Goal: Information Seeking & Learning: Learn about a topic

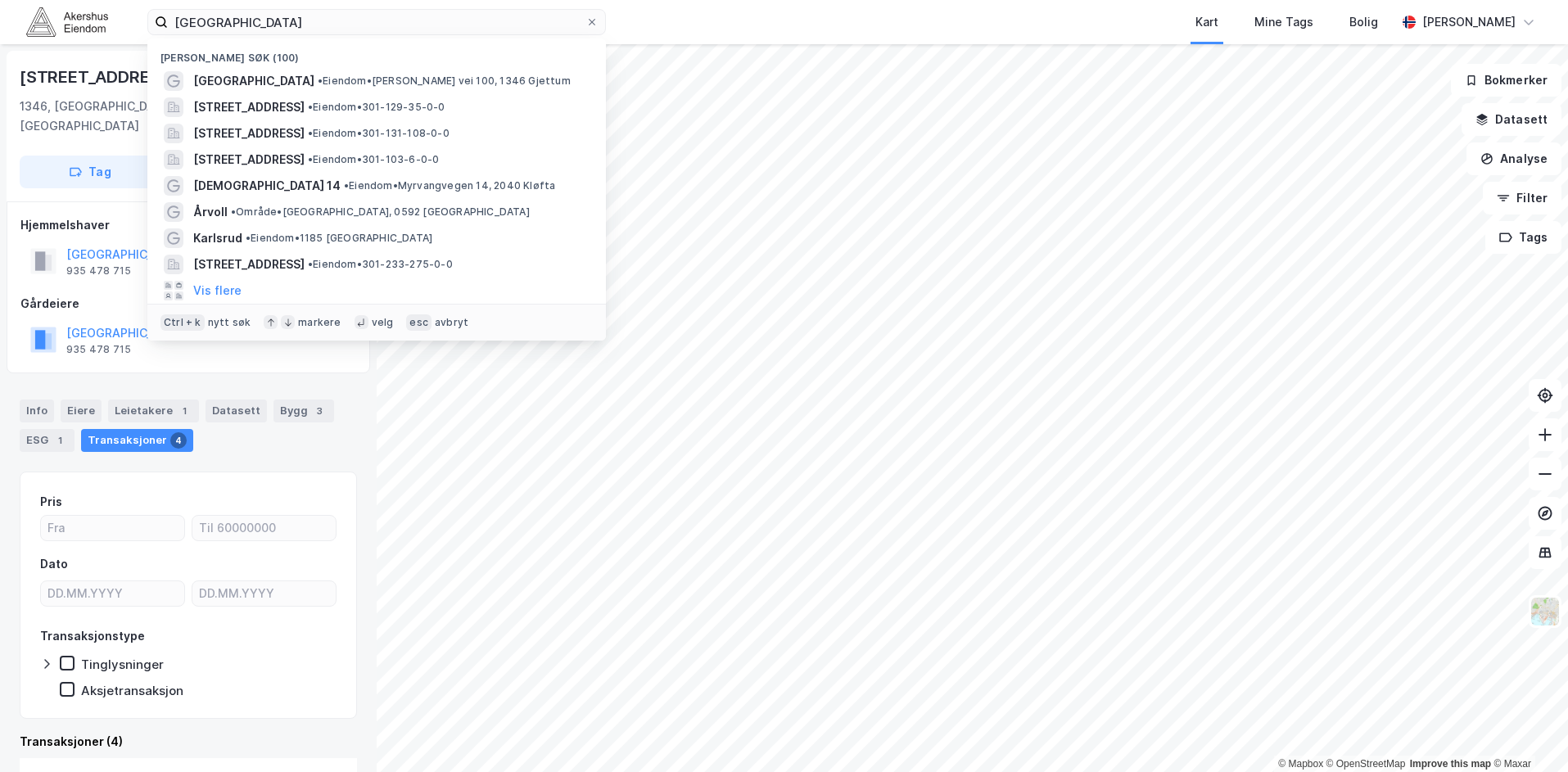
scroll to position [5, 0]
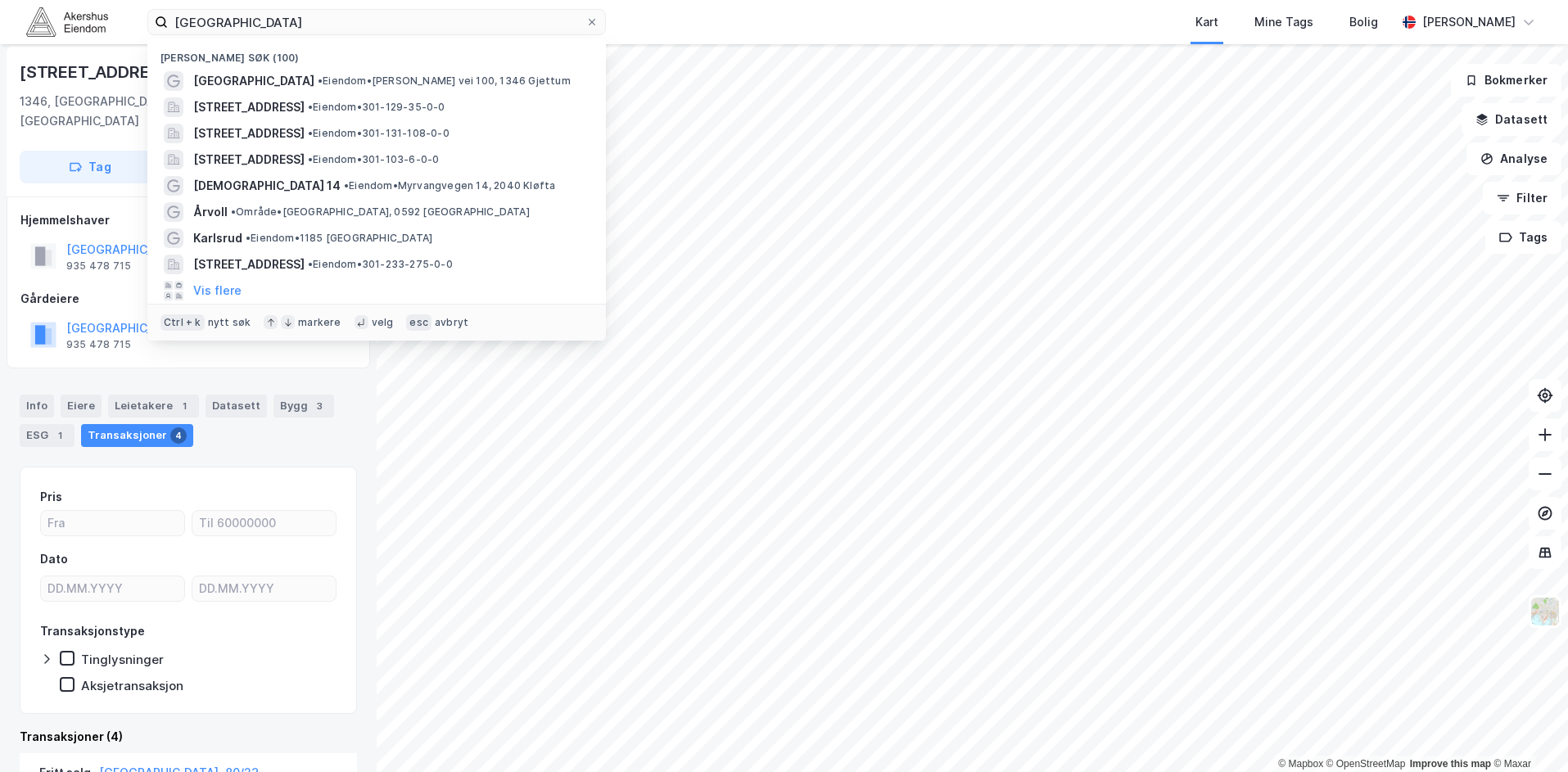
click at [162, 4] on div "bærum sykehus Nylige søk (100) [GEOGRAPHIC_DATA] • Eiendom • Sogneprest Munthe-…" at bounding box center [784, 22] width 1568 height 44
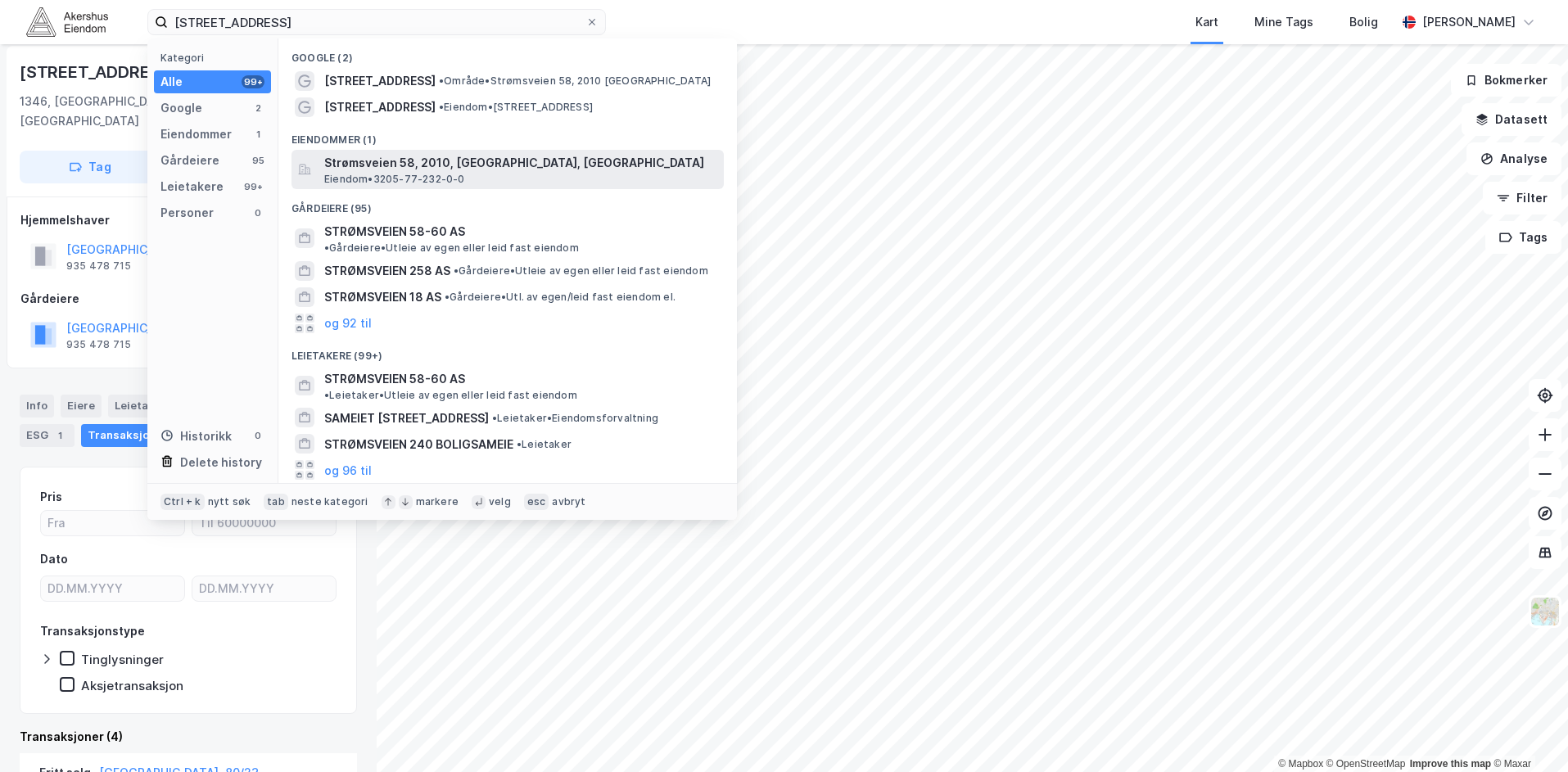
type input "[STREET_ADDRESS]"
click at [436, 167] on span "Strømsveien 58, 2010, [GEOGRAPHIC_DATA], [GEOGRAPHIC_DATA]" at bounding box center [521, 163] width 393 height 20
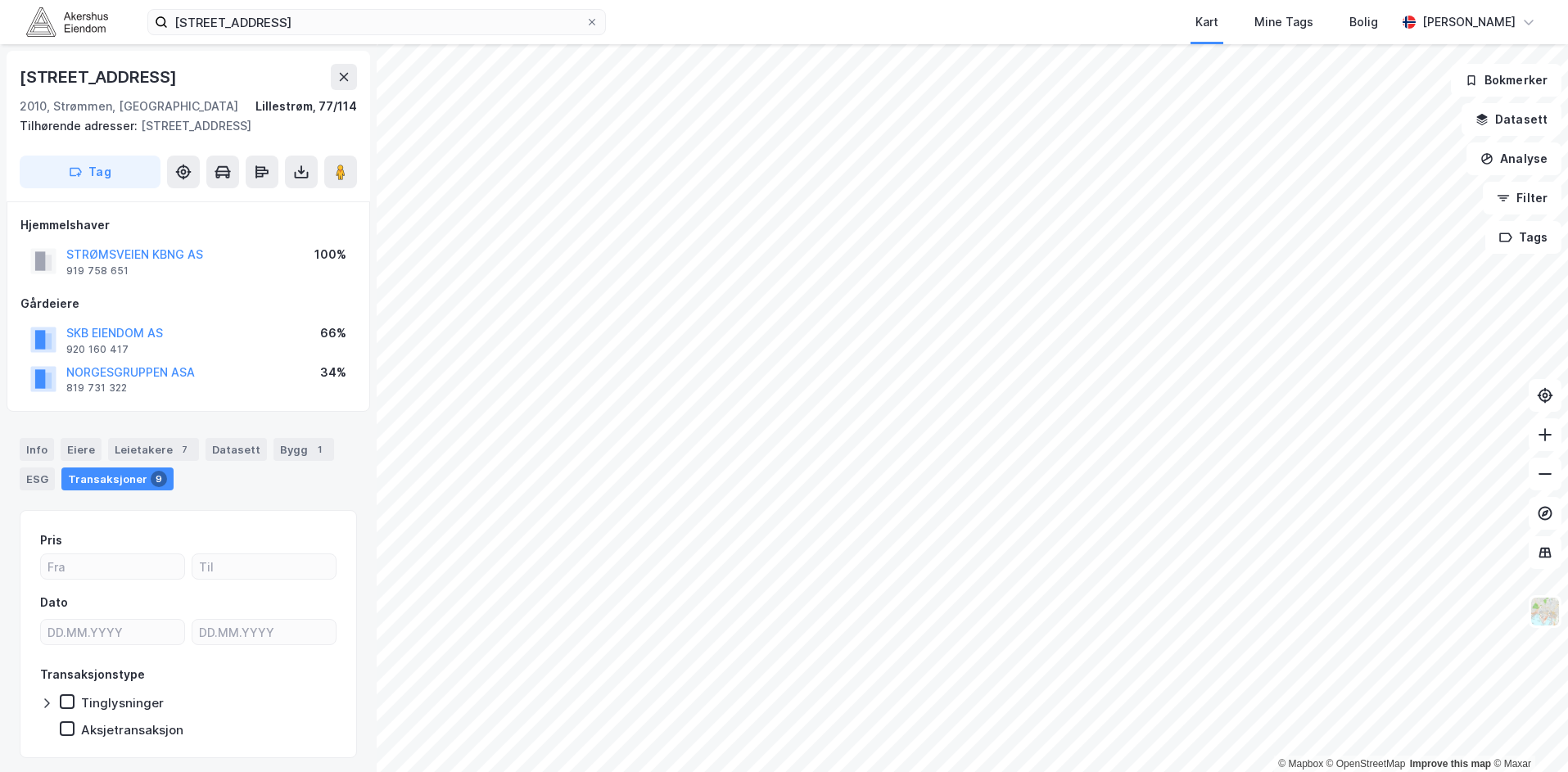
scroll to position [5, 0]
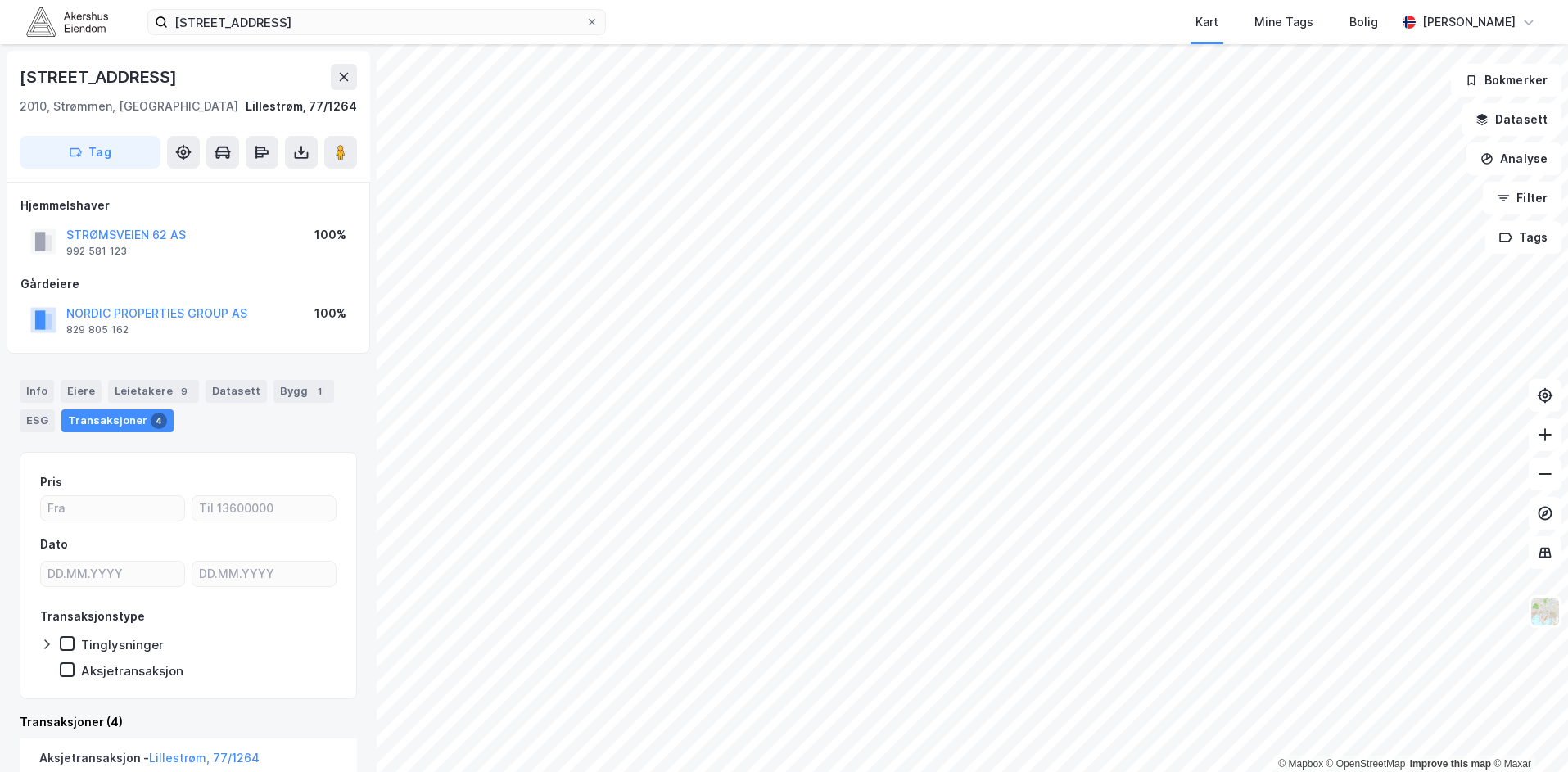
click at [200, 306] on div "NORDIC PROPERTIES GROUP AS" at bounding box center [157, 314] width 181 height 20
click at [0, 0] on button "NORDIC PROPERTIES GROUP AS" at bounding box center [0, 0] width 0 height 0
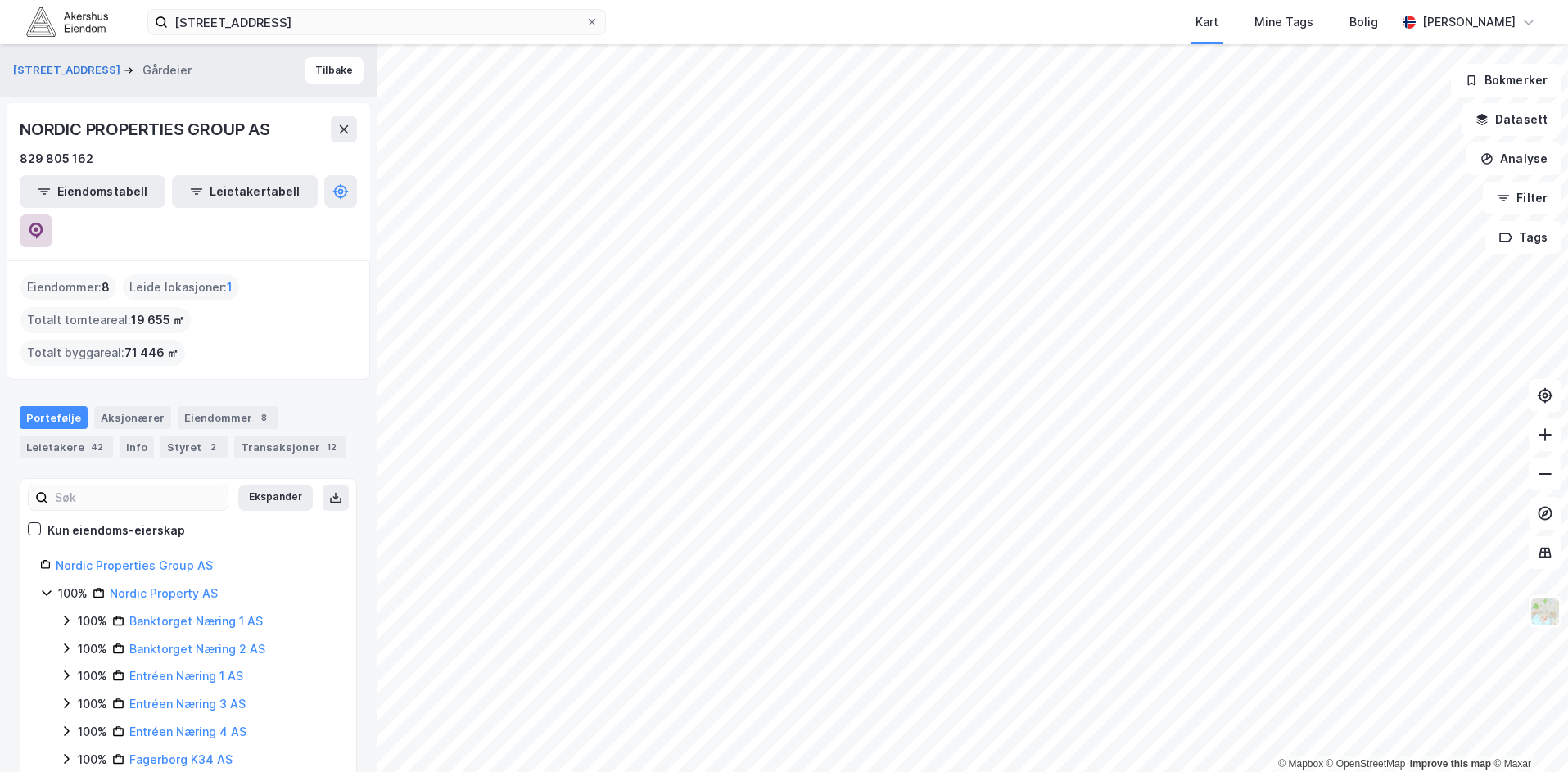
click at [44, 223] on icon at bounding box center [36, 231] width 16 height 16
